Goal: Information Seeking & Learning: Understand process/instructions

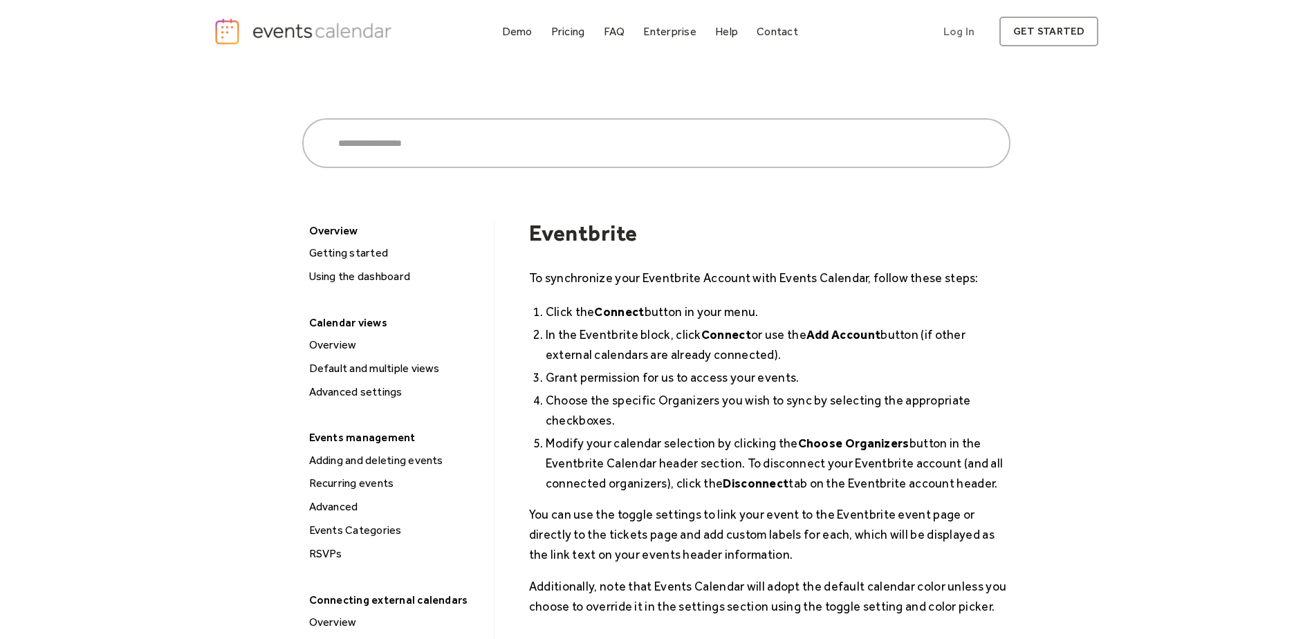
drag, startPoint x: 779, startPoint y: 315, endPoint x: 1164, endPoint y: 286, distance: 385.6
click at [794, 308] on li "Click the Connect button in your menu." at bounding box center [778, 312] width 465 height 20
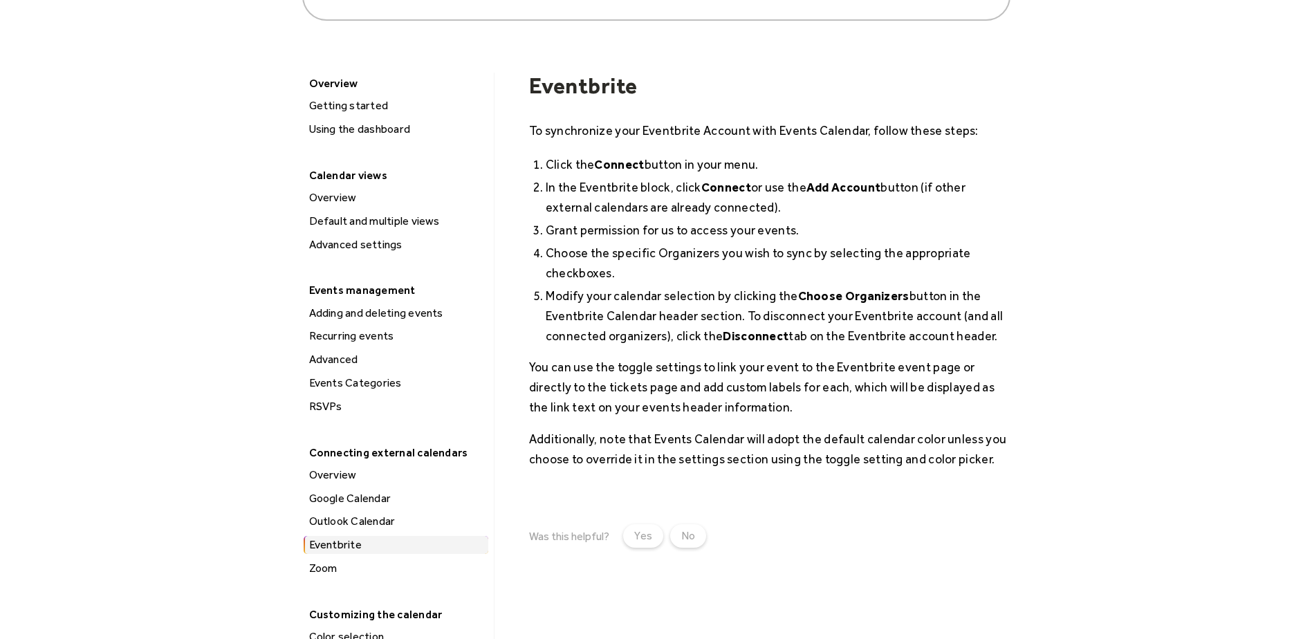
scroll to position [69, 0]
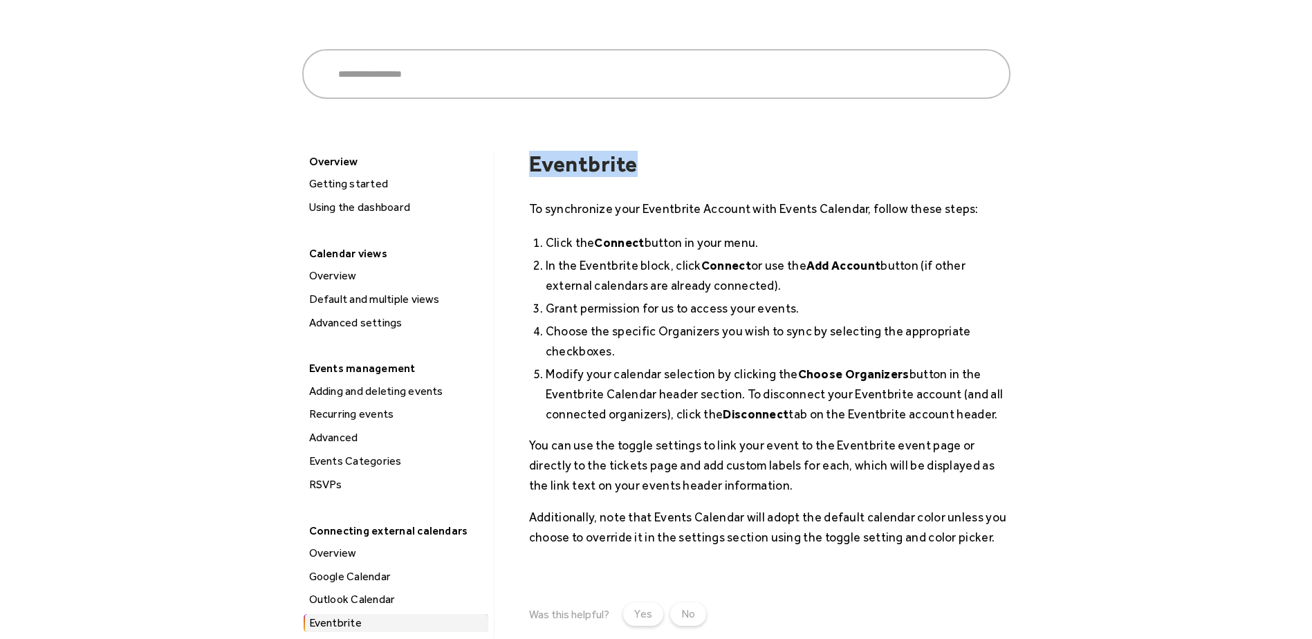
drag, startPoint x: 530, startPoint y: 163, endPoint x: 802, endPoint y: 159, distance: 271.8
click at [802, 159] on h1 "Eventbrite" at bounding box center [769, 164] width 481 height 26
drag, startPoint x: 802, startPoint y: 159, endPoint x: 787, endPoint y: 178, distance: 24.6
click at [806, 160] on h1 "Eventbrite" at bounding box center [769, 164] width 481 height 26
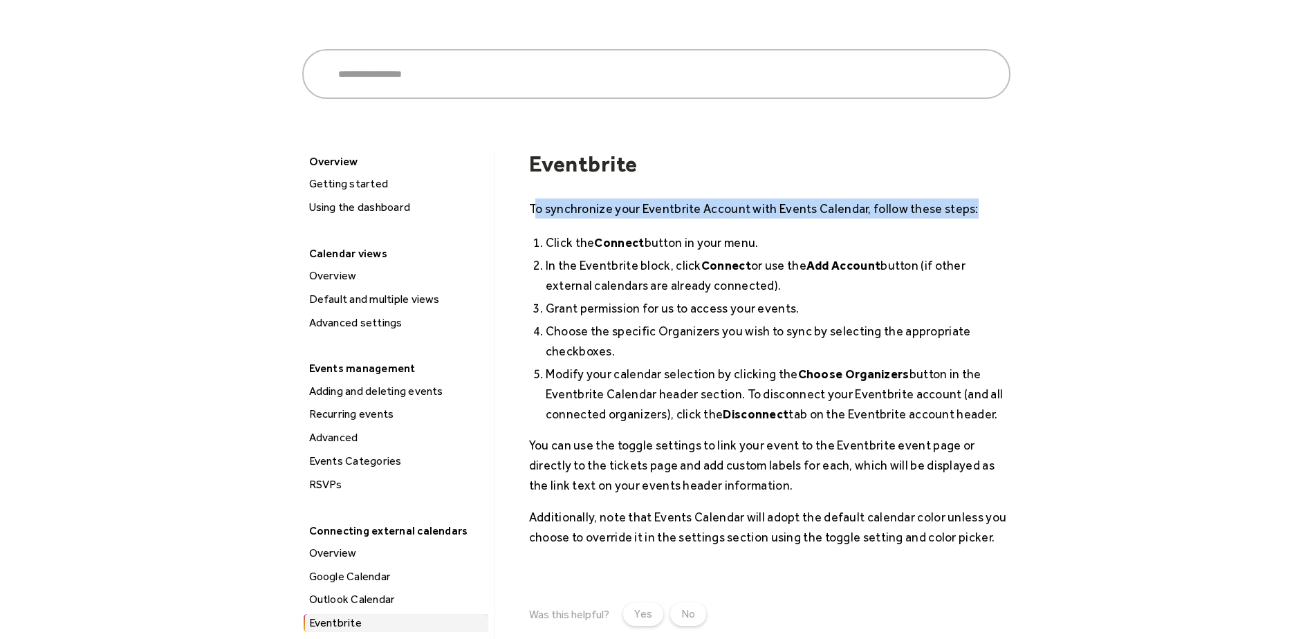
drag, startPoint x: 589, startPoint y: 211, endPoint x: 1143, endPoint y: 200, distance: 554.1
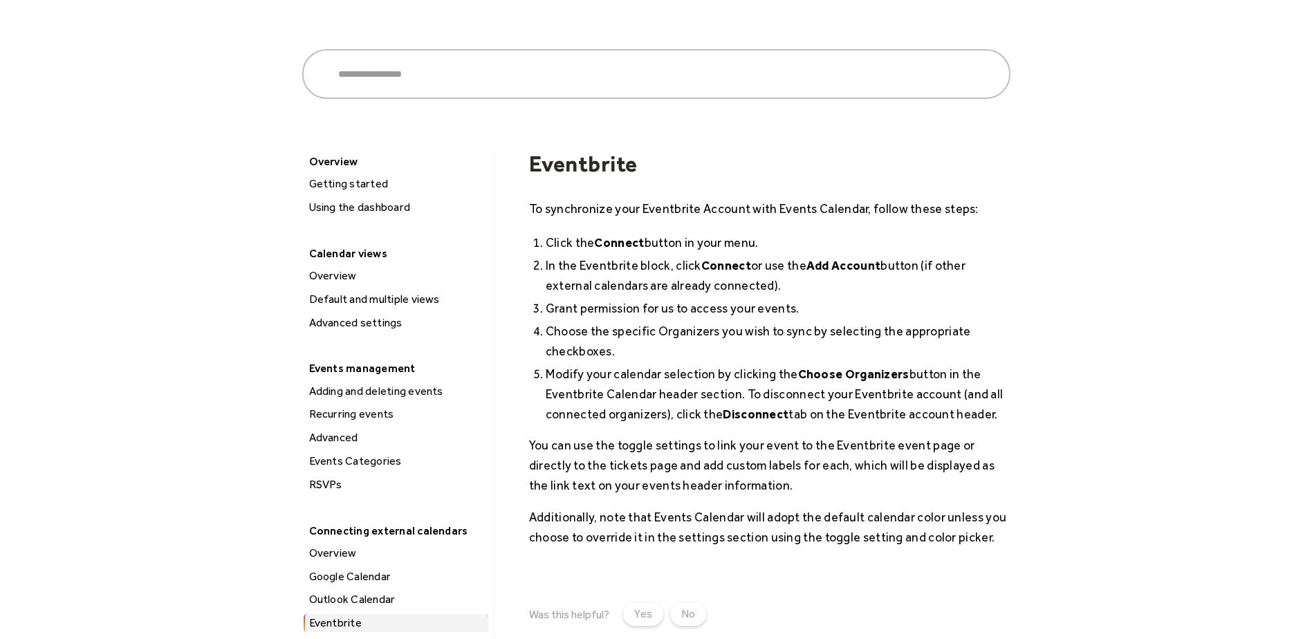
click at [875, 298] on li "Grant permission for us to access your events." at bounding box center [778, 308] width 465 height 20
click at [546, 241] on li "Click the Connect button in your menu." at bounding box center [778, 242] width 465 height 20
drag, startPoint x: 543, startPoint y: 239, endPoint x: 914, endPoint y: 223, distance: 371.1
click at [914, 223] on div "To synchronize your Eventbrite Account with Events Calendar, follow these steps…" at bounding box center [769, 372] width 481 height 349
drag, startPoint x: 914, startPoint y: 223, endPoint x: 943, endPoint y: 267, distance: 52.9
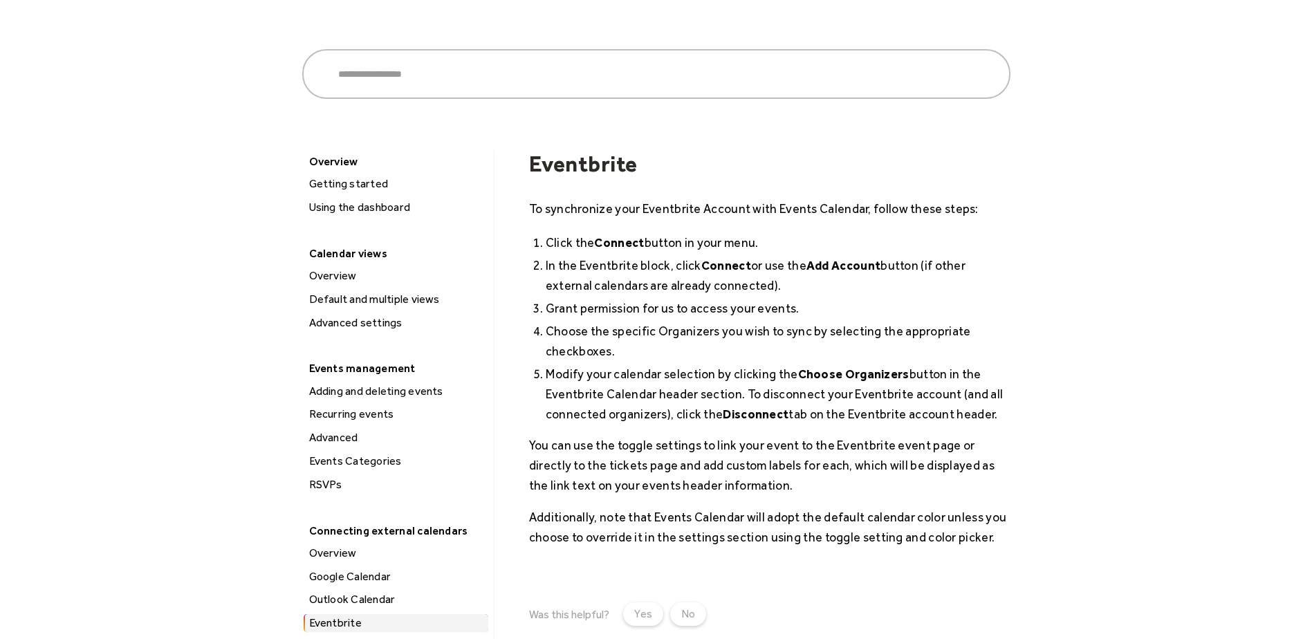
click at [943, 267] on li "In the Eventbrite block, click Connect or use the Add Account button (if other …" at bounding box center [778, 275] width 465 height 40
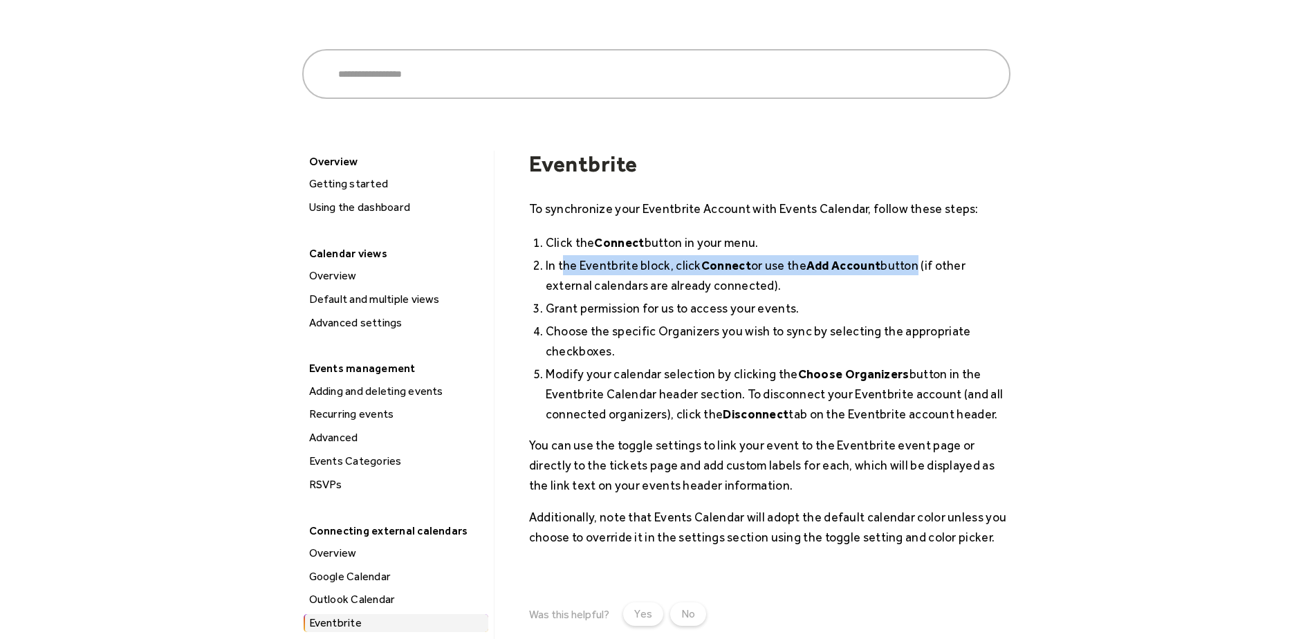
drag, startPoint x: 622, startPoint y: 268, endPoint x: 912, endPoint y: 275, distance: 289.2
click at [912, 275] on li "In the Eventbrite block, click Connect or use the Add Account button (if other …" at bounding box center [778, 275] width 465 height 40
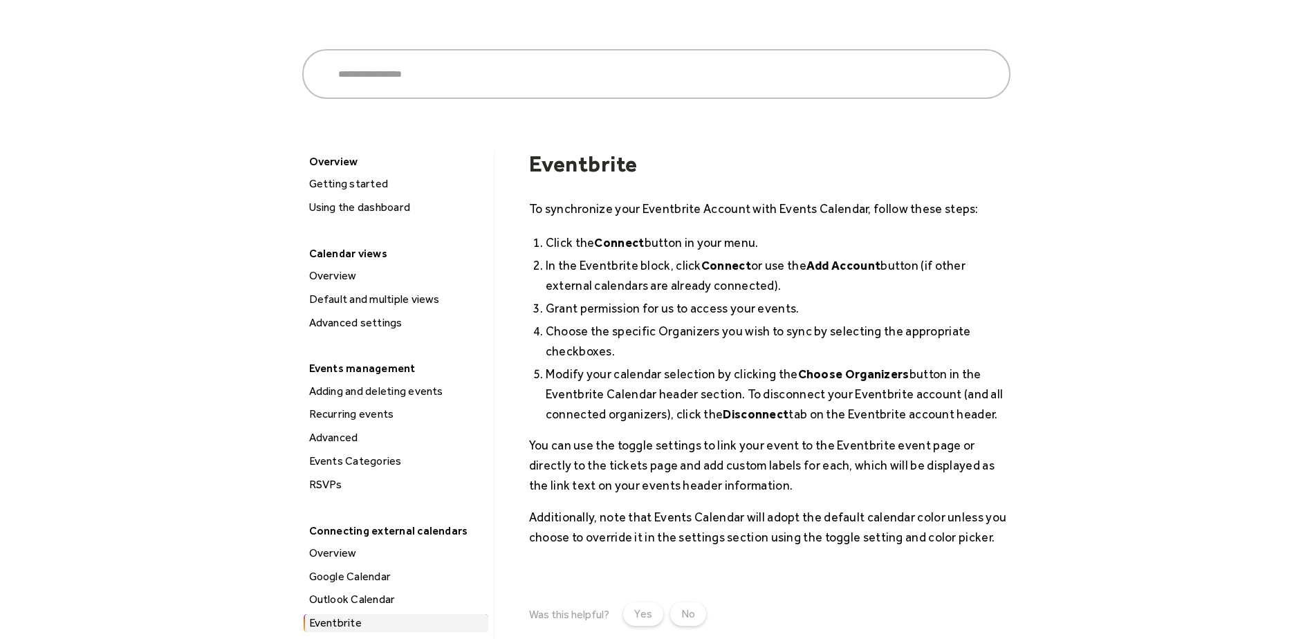
drag, startPoint x: 912, startPoint y: 275, endPoint x: 862, endPoint y: 291, distance: 51.8
click at [868, 291] on li "In the Eventbrite block, click Connect or use the Add Account button (if other …" at bounding box center [778, 275] width 465 height 40
drag, startPoint x: 867, startPoint y: 279, endPoint x: 844, endPoint y: 284, distance: 23.3
click at [865, 279] on li "In the Eventbrite block, click Connect or use the Add Account button (if other …" at bounding box center [778, 275] width 465 height 40
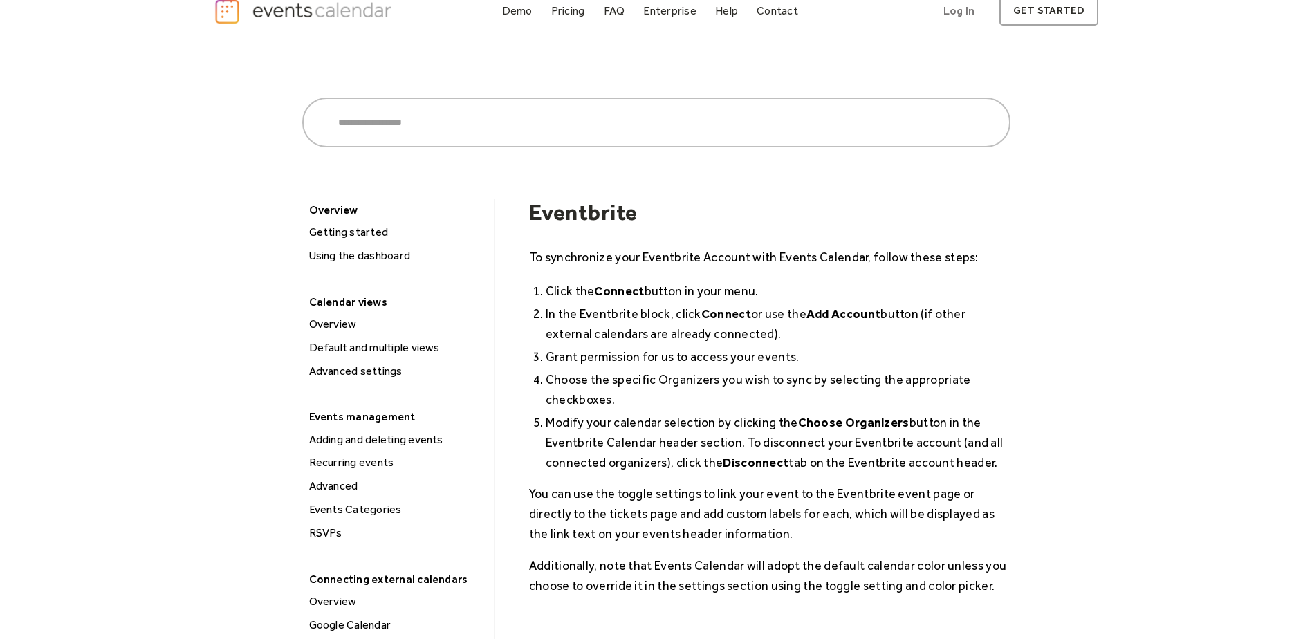
scroll to position [0, 0]
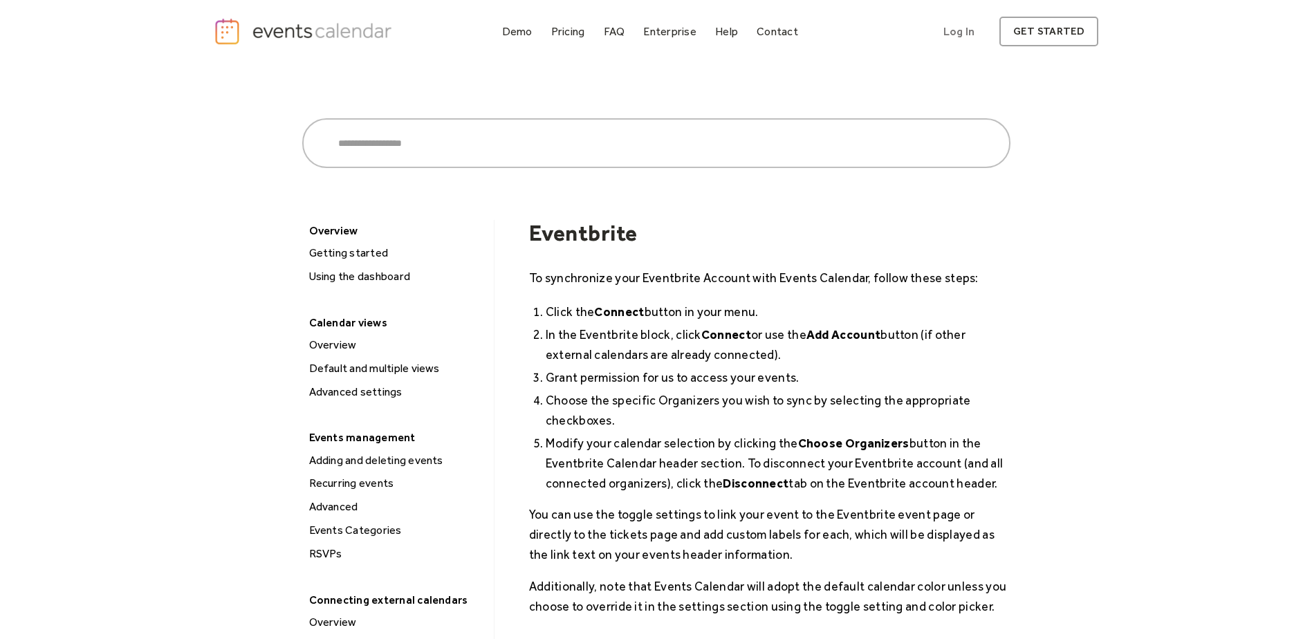
click at [905, 373] on li "Grant permission for us to access your events." at bounding box center [778, 377] width 465 height 20
click at [993, 398] on li "Choose the specific Organizers you wish to sync by selecting the appropriate ch…" at bounding box center [778, 410] width 465 height 40
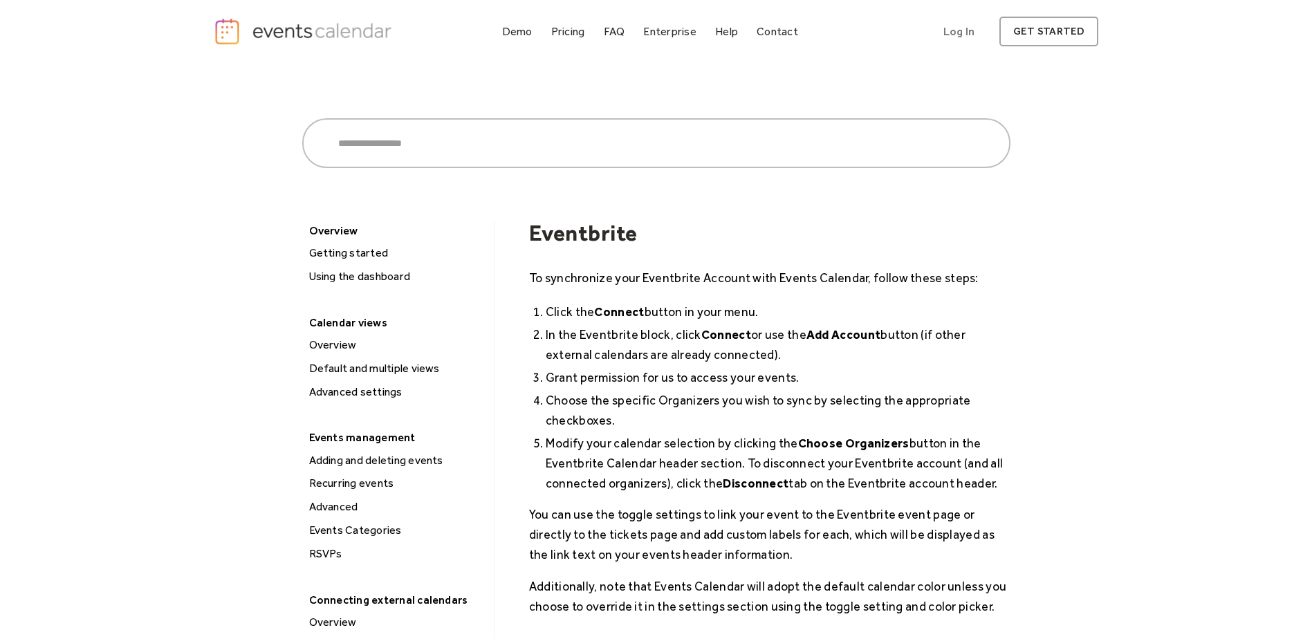
click at [907, 361] on li "In the Eventbrite block, click Connect or use the Add Account button (if other …" at bounding box center [778, 344] width 465 height 40
drag, startPoint x: 533, startPoint y: 381, endPoint x: 905, endPoint y: 380, distance: 372.1
click at [905, 380] on li "Grant permission for us to access your events." at bounding box center [778, 377] width 465 height 20
drag, startPoint x: 905, startPoint y: 380, endPoint x: 795, endPoint y: 412, distance: 114.5
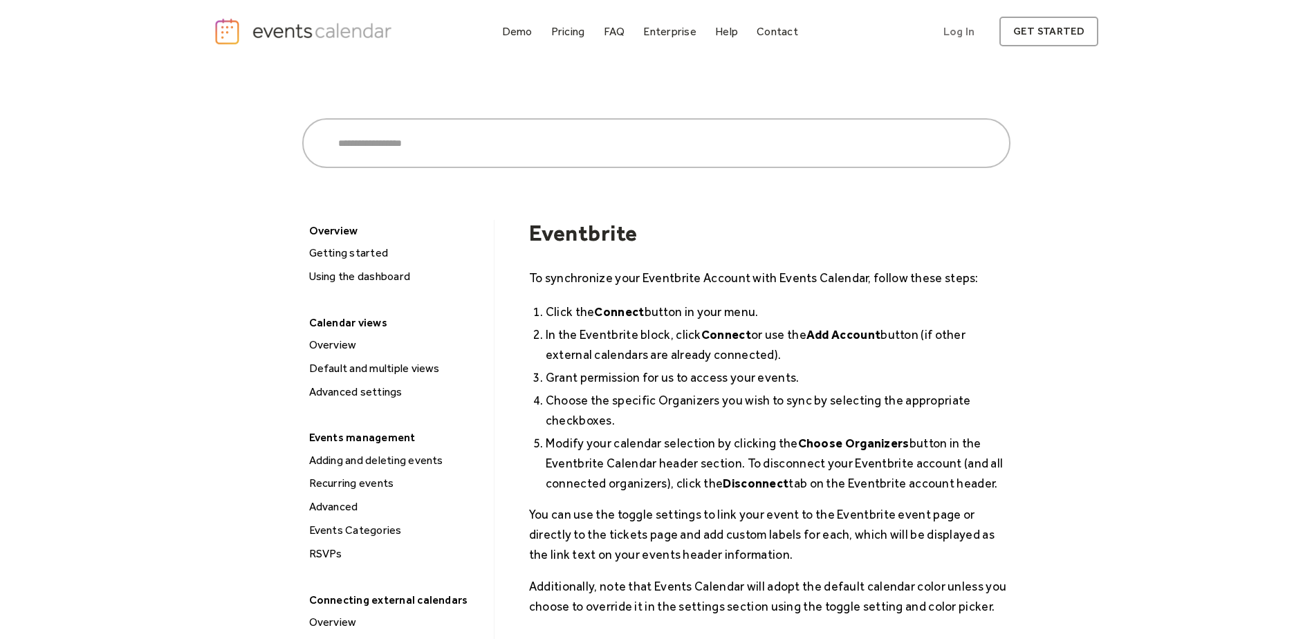
click at [870, 422] on li "Choose the specific Organizers you wish to sync by selecting the appropriate ch…" at bounding box center [778, 410] width 465 height 40
click at [799, 371] on li "Grant permission for us to access your events." at bounding box center [778, 377] width 465 height 20
drag, startPoint x: 795, startPoint y: 353, endPoint x: 439, endPoint y: 329, distance: 357.0
drag, startPoint x: 439, startPoint y: 329, endPoint x: 865, endPoint y: 377, distance: 428.7
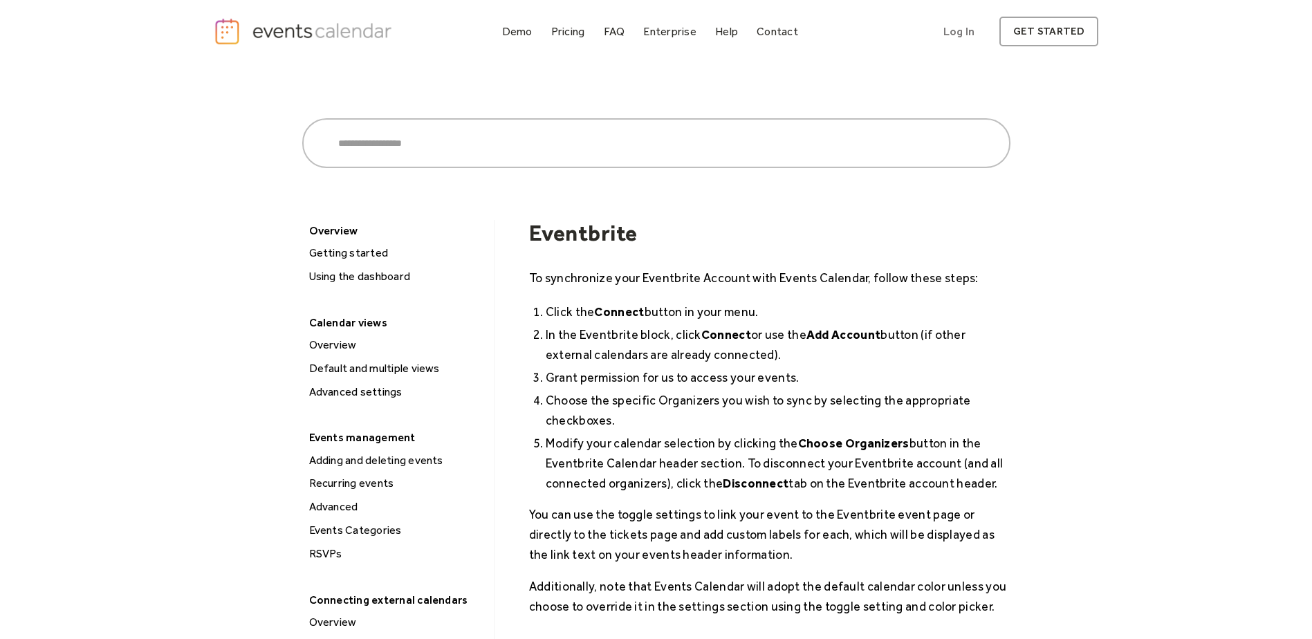
click at [865, 377] on li "Grant permission for us to access your events." at bounding box center [778, 377] width 465 height 20
drag, startPoint x: 811, startPoint y: 362, endPoint x: 509, endPoint y: 338, distance: 302.5
drag, startPoint x: 509, startPoint y: 338, endPoint x: 834, endPoint y: 395, distance: 330.0
click at [834, 395] on li "Choose the specific Organizers you wish to sync by selecting the appropriate ch…" at bounding box center [778, 410] width 465 height 40
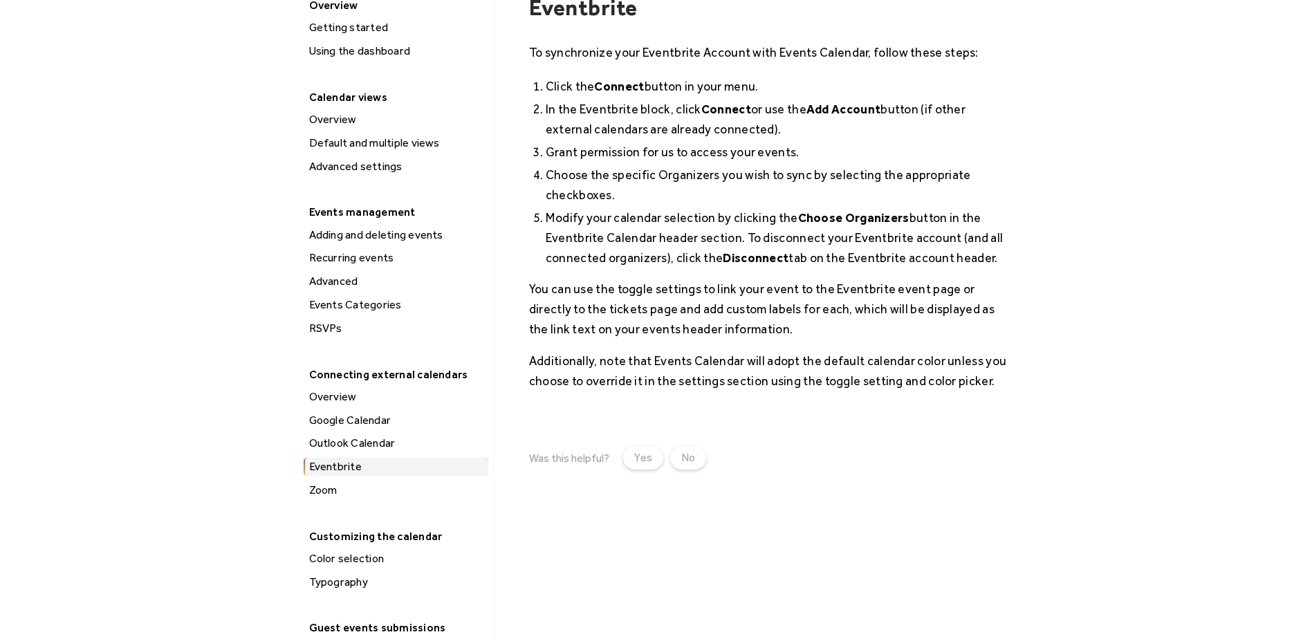
scroll to position [415, 0]
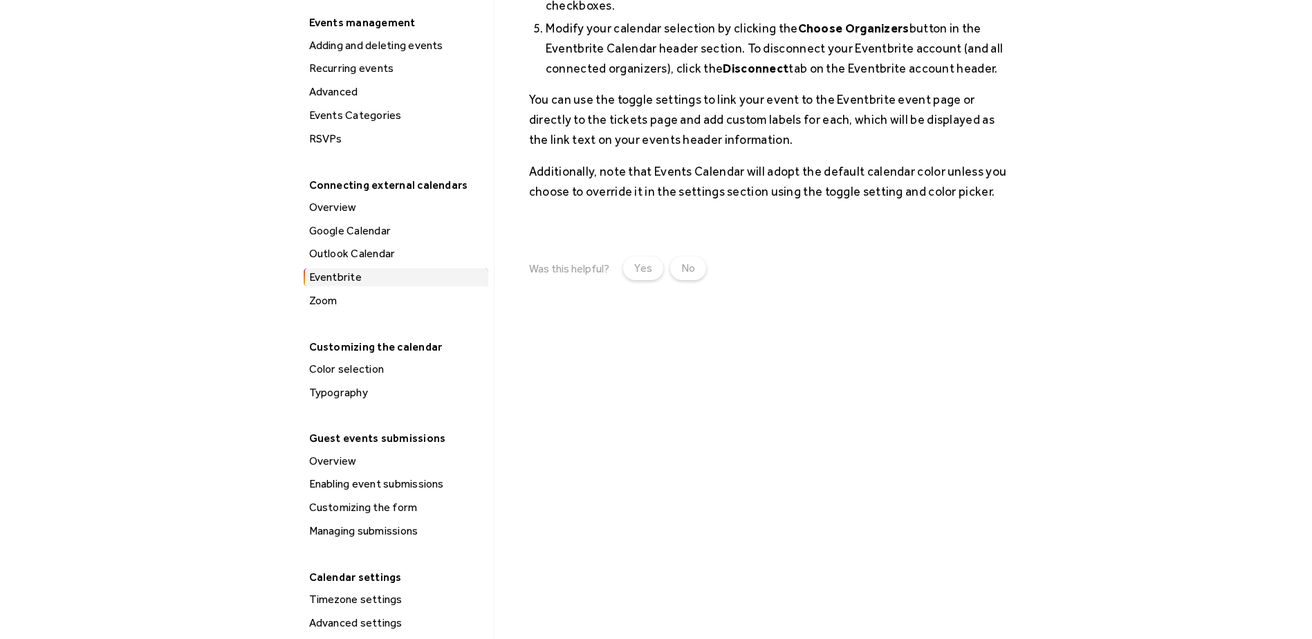
click at [360, 254] on div "Outlook Calendar" at bounding box center [396, 254] width 183 height 18
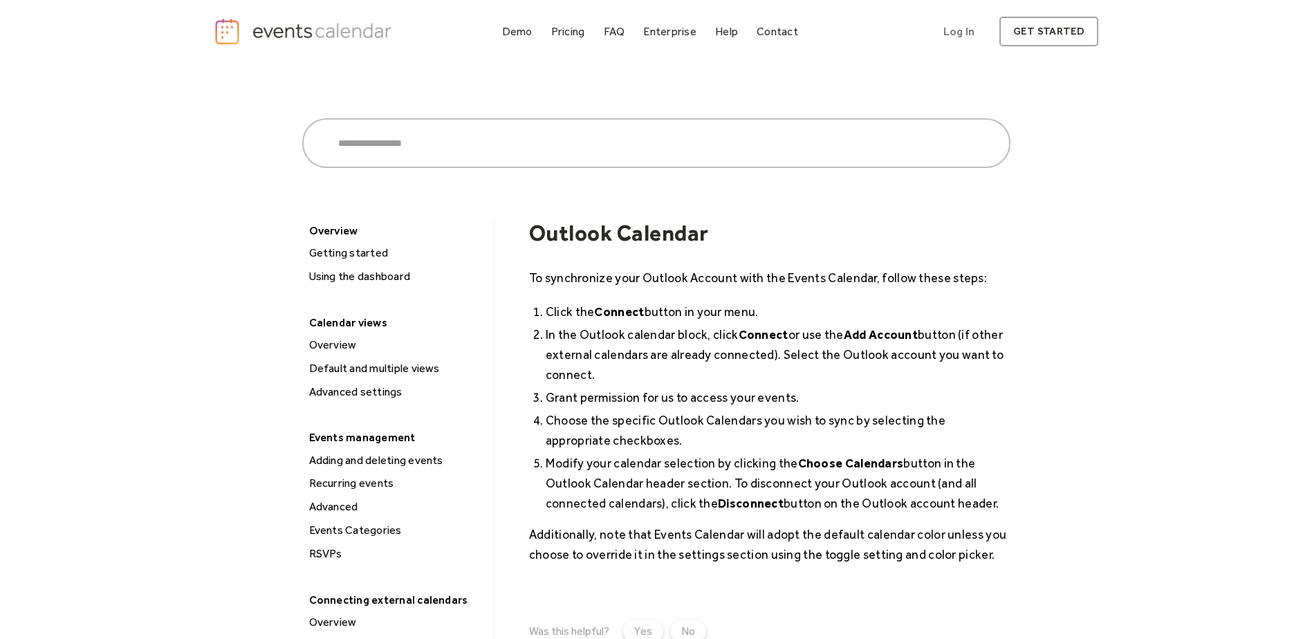
click at [1000, 311] on li "Click the Connect button in your menu." at bounding box center [778, 312] width 465 height 20
